Goal: Navigation & Orientation: Locate item on page

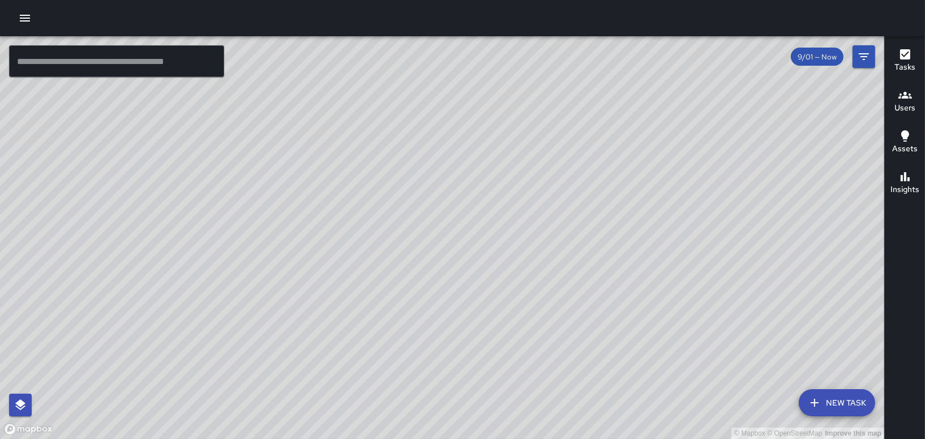
drag, startPoint x: 455, startPoint y: 156, endPoint x: 323, endPoint y: 239, distance: 155.9
click at [323, 239] on div "© Mapbox © OpenStreetMap Improve this map" at bounding box center [442, 237] width 884 height 402
drag, startPoint x: 837, startPoint y: 327, endPoint x: 399, endPoint y: 201, distance: 455.4
click at [399, 201] on div "© Mapbox © OpenStreetMap Improve this map" at bounding box center [442, 237] width 884 height 402
drag, startPoint x: 783, startPoint y: 170, endPoint x: 430, endPoint y: 198, distance: 353.7
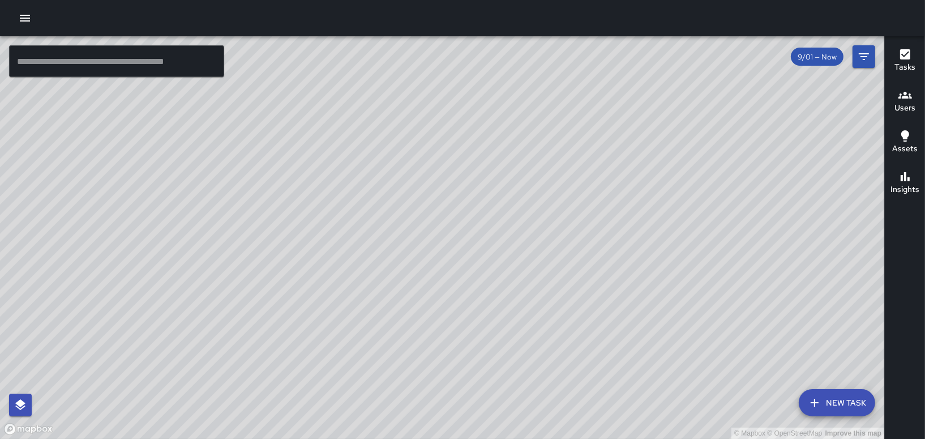
click at [431, 198] on div "© Mapbox © OpenStreetMap Improve this map" at bounding box center [442, 237] width 884 height 402
drag, startPoint x: 678, startPoint y: 169, endPoint x: 627, endPoint y: 174, distance: 51.3
click at [627, 174] on div "© Mapbox © OpenStreetMap Improve this map" at bounding box center [442, 237] width 884 height 402
drag, startPoint x: 659, startPoint y: 194, endPoint x: 559, endPoint y: 203, distance: 101.2
click at [560, 204] on div "© Mapbox © OpenStreetMap Improve this map" at bounding box center [442, 237] width 884 height 402
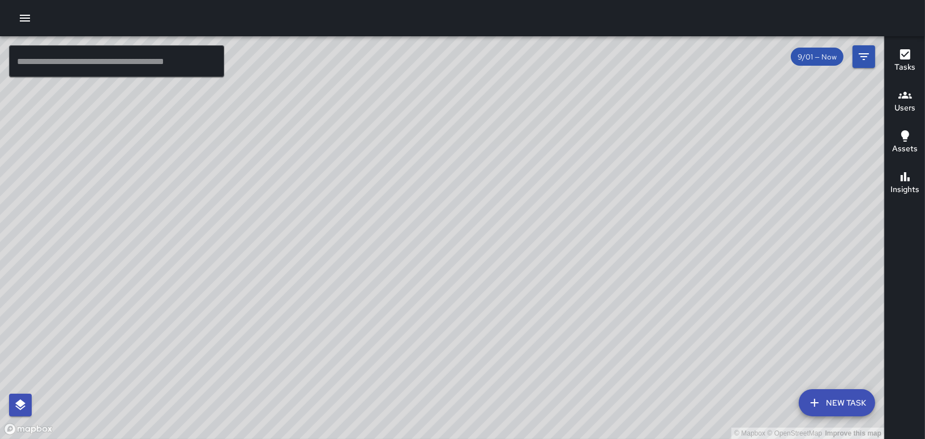
drag, startPoint x: 327, startPoint y: 246, endPoint x: 666, endPoint y: 190, distance: 343.1
click at [666, 190] on div "© Mapbox © OpenStreetMap Improve this map" at bounding box center [442, 237] width 884 height 402
drag, startPoint x: 486, startPoint y: 297, endPoint x: 463, endPoint y: 185, distance: 114.3
click at [464, 188] on div "© Mapbox © OpenStreetMap Improve this map" at bounding box center [442, 237] width 884 height 402
drag, startPoint x: 625, startPoint y: 353, endPoint x: 575, endPoint y: 316, distance: 62.8
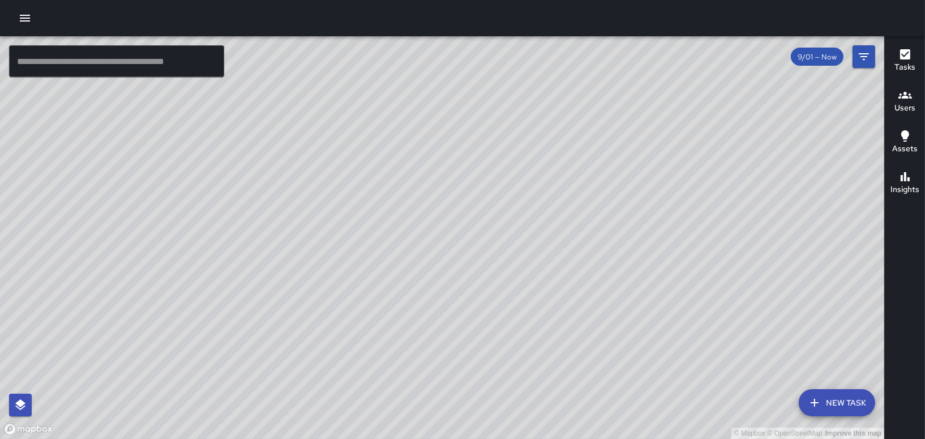
click at [600, 319] on div "© Mapbox © OpenStreetMap Improve this map" at bounding box center [442, 237] width 884 height 402
drag, startPoint x: 507, startPoint y: 211, endPoint x: 547, endPoint y: 322, distance: 118.7
click at [541, 354] on div "© Mapbox © OpenStreetMap Improve this map" at bounding box center [442, 237] width 884 height 402
drag, startPoint x: 512, startPoint y: 463, endPoint x: 500, endPoint y: 463, distance: 11.3
click at [500, 438] on html "© Mapbox © OpenStreetMap Improve this map ​ New Task 9/01 — Now Map Layers Task…" at bounding box center [462, 219] width 925 height 439
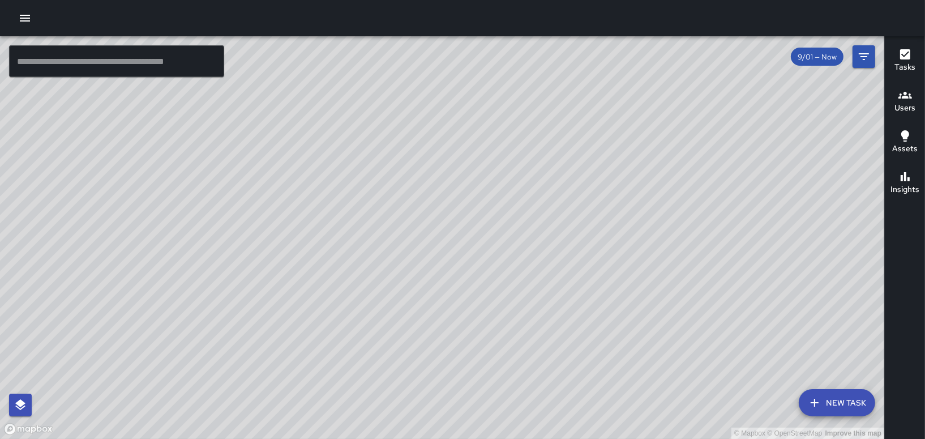
drag, startPoint x: 519, startPoint y: 305, endPoint x: 427, endPoint y: 415, distance: 143.9
click at [428, 418] on div "© Mapbox © OpenStreetMap Improve this map" at bounding box center [442, 237] width 884 height 402
drag, startPoint x: 264, startPoint y: 139, endPoint x: 267, endPoint y: 247, distance: 108.7
click at [267, 247] on div "© Mapbox © OpenStreetMap Improve this map" at bounding box center [442, 237] width 884 height 402
drag, startPoint x: 325, startPoint y: 179, endPoint x: 350, endPoint y: 315, distance: 138.8
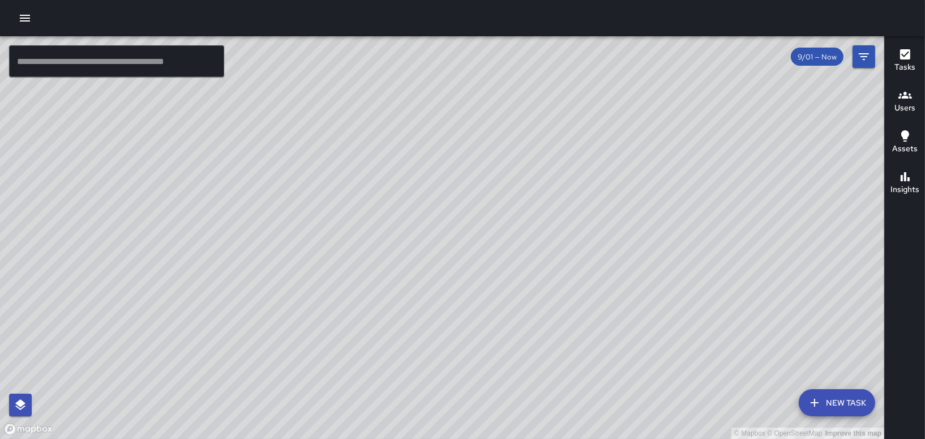
click at [350, 315] on div "© Mapbox © OpenStreetMap Improve this map" at bounding box center [442, 237] width 884 height 402
drag, startPoint x: 488, startPoint y: 294, endPoint x: 545, endPoint y: 170, distance: 135.8
click at [554, 160] on div "© Mapbox © OpenStreetMap Improve this map" at bounding box center [442, 237] width 884 height 402
drag, startPoint x: 546, startPoint y: 108, endPoint x: 456, endPoint y: 244, distance: 162.6
click at [455, 251] on div "© Mapbox © OpenStreetMap Improve this map" at bounding box center [442, 237] width 884 height 402
